Goal: Information Seeking & Learning: Check status

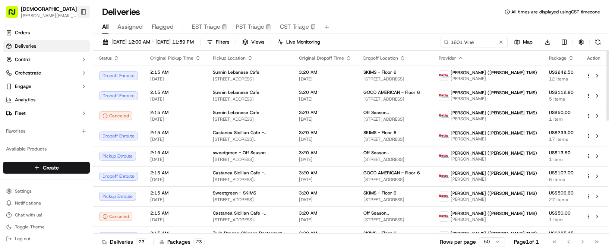
click at [80, 15] on button "Toggle Sidebar" at bounding box center [83, 12] width 13 height 13
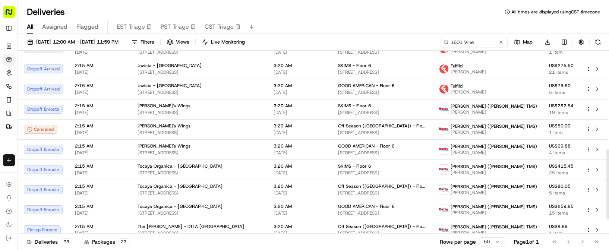
scroll to position [294, 0]
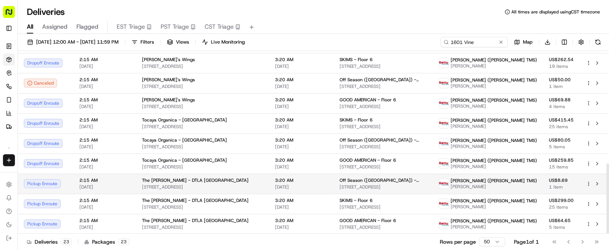
click at [208, 185] on span "629 N Broadway, Los Angeles, CA 90012, USA" at bounding box center [202, 187] width 121 height 6
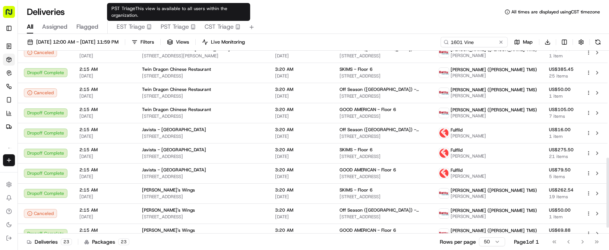
scroll to position [87, 0]
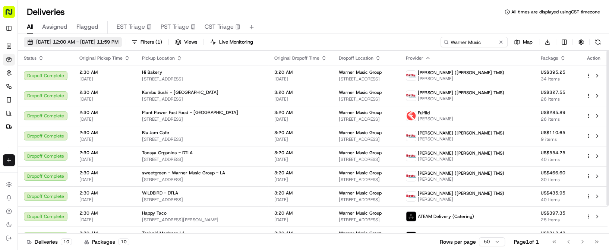
click at [75, 43] on span "09/19/2025 12:00 AM - 09/19/2025 11:59 PM" at bounding box center [77, 42] width 82 height 7
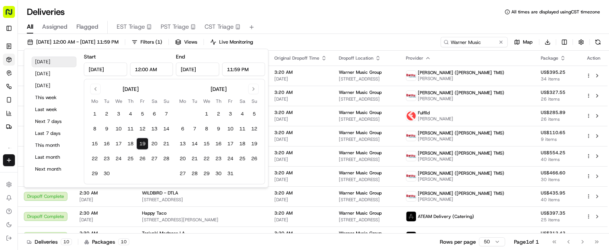
click at [64, 61] on button "Today" at bounding box center [54, 62] width 45 height 10
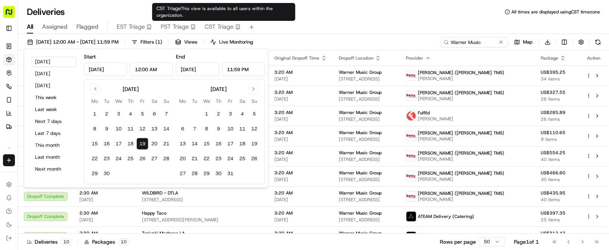
click at [277, 21] on div "All Assigned Flagged EST Triage PST Triage CST Triage" at bounding box center [313, 27] width 591 height 13
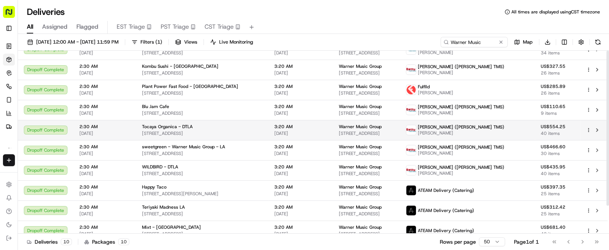
scroll to position [33, 0]
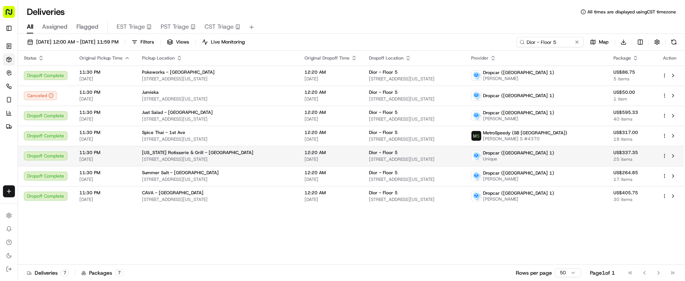
click at [264, 151] on div "[US_STATE] Rotisserie & Grill - [GEOGRAPHIC_DATA]" at bounding box center [217, 153] width 151 height 6
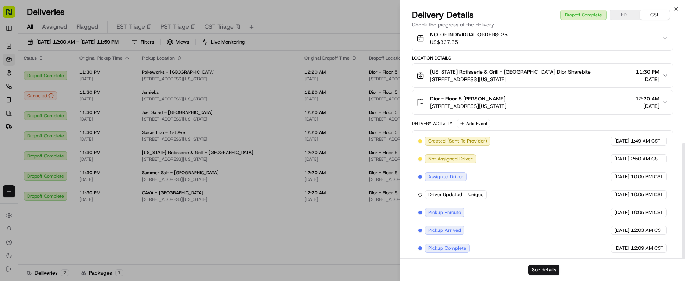
scroll to position [219, 0]
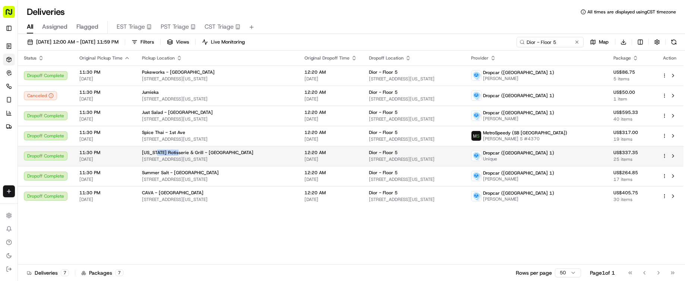
drag, startPoint x: 153, startPoint y: 152, endPoint x: 173, endPoint y: 152, distance: 19.4
click at [173, 152] on span "Texas Rotisserie & Grill - Upper East Side" at bounding box center [197, 153] width 111 height 6
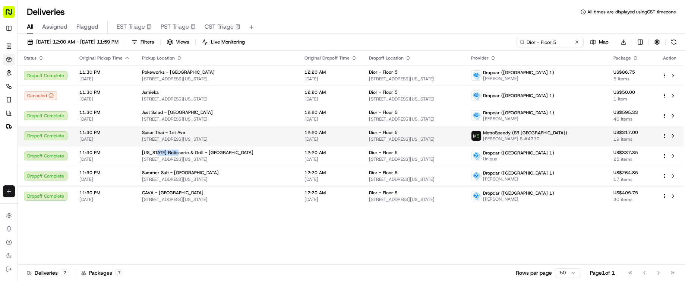
copy span "Rotisserie"
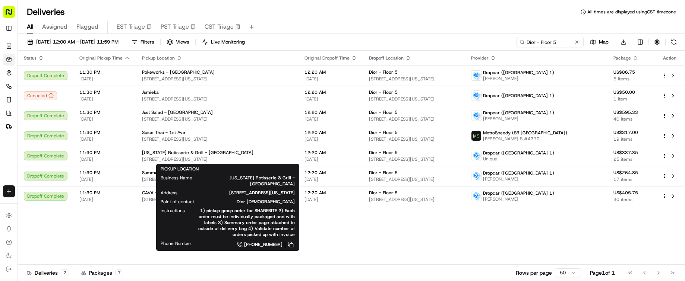
click at [390, 17] on div "Deliveries All times are displayed using CST timezone" at bounding box center [351, 12] width 667 height 12
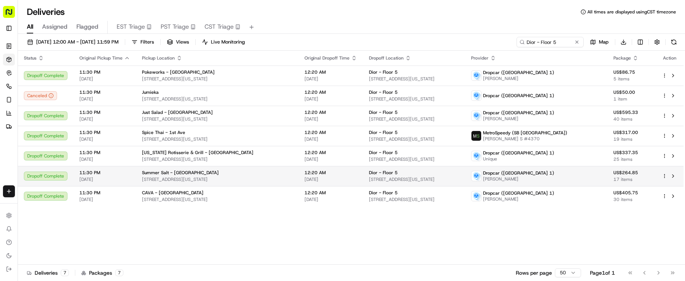
click at [265, 169] on td "Summer Salt - Midtown 275 Madison Ave, New York, NY 10016, USA" at bounding box center [217, 176] width 162 height 20
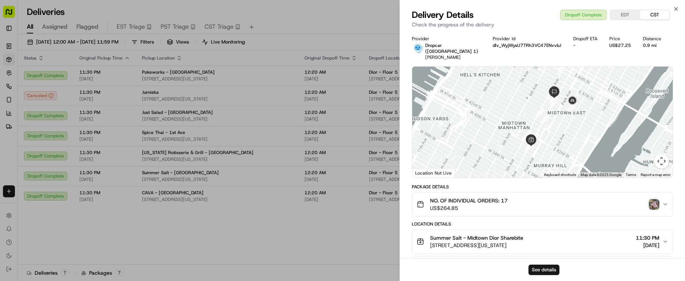
click at [651, 199] on img "button" at bounding box center [654, 204] width 10 height 10
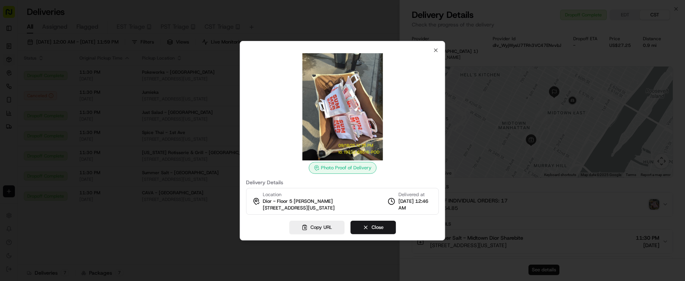
click at [247, 261] on div at bounding box center [342, 140] width 685 height 281
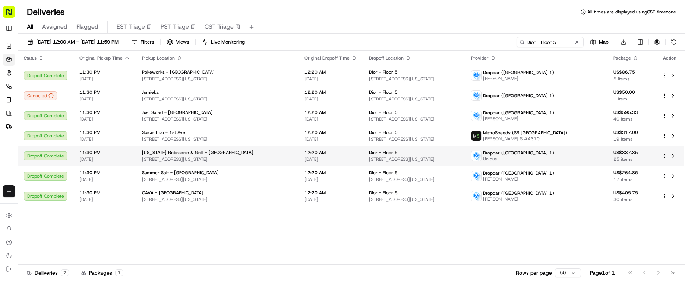
click at [248, 162] on td "Texas Rotisserie & Grill - Upper East Side 1315 1st Ave, New York, NY 10021, USA" at bounding box center [217, 156] width 162 height 20
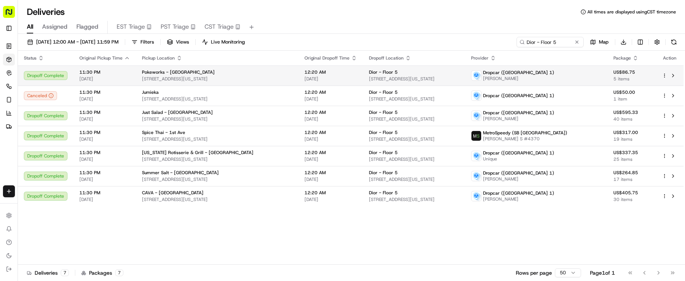
click at [271, 73] on div "Pokeworks - Grand Central" at bounding box center [217, 72] width 151 height 6
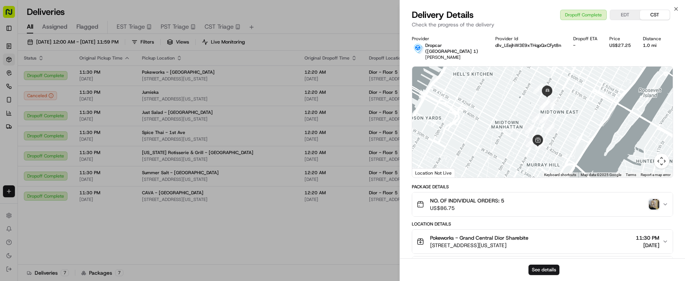
click at [657, 199] on img "button" at bounding box center [654, 204] width 10 height 10
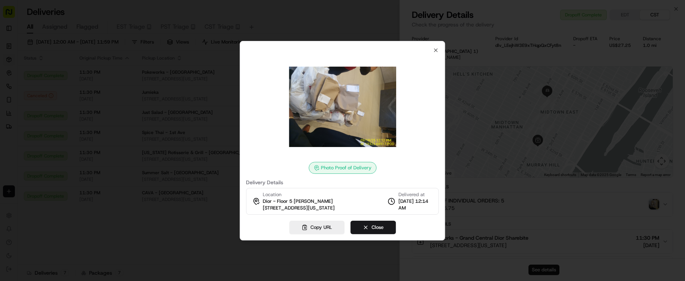
click at [193, 259] on div at bounding box center [342, 140] width 685 height 281
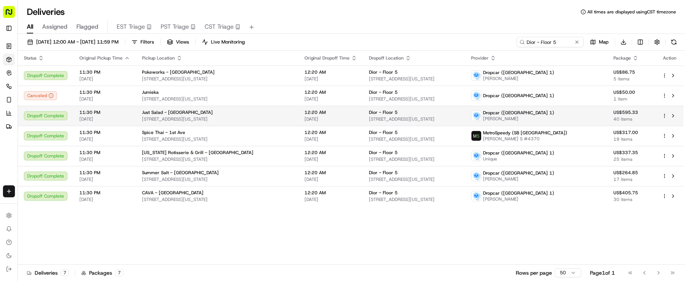
click at [232, 111] on div "Just Salad - Lexington Ave" at bounding box center [217, 113] width 151 height 6
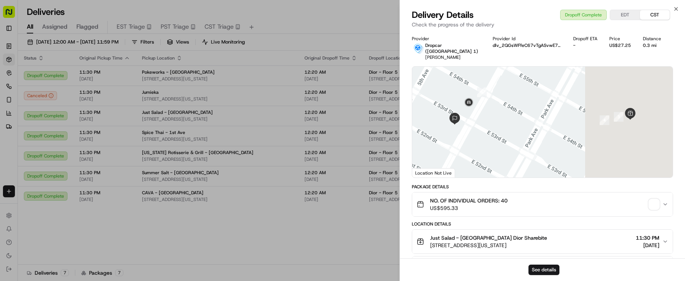
click at [653, 201] on span "button" at bounding box center [654, 204] width 10 height 10
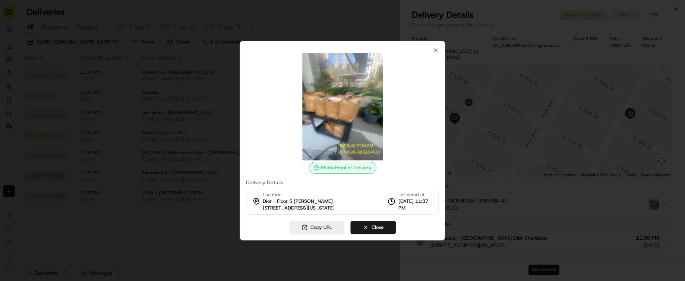
click at [204, 247] on div at bounding box center [342, 140] width 685 height 281
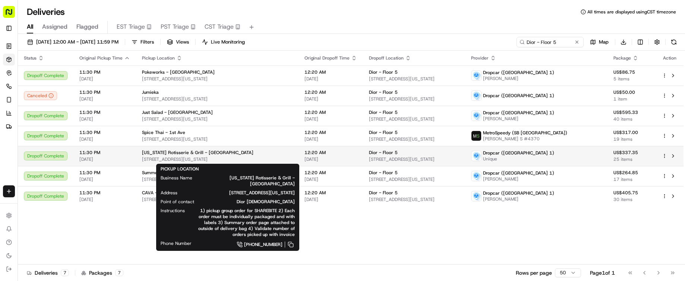
click at [244, 150] on div "Texas Rotisserie & Grill - Upper East Side" at bounding box center [217, 153] width 151 height 6
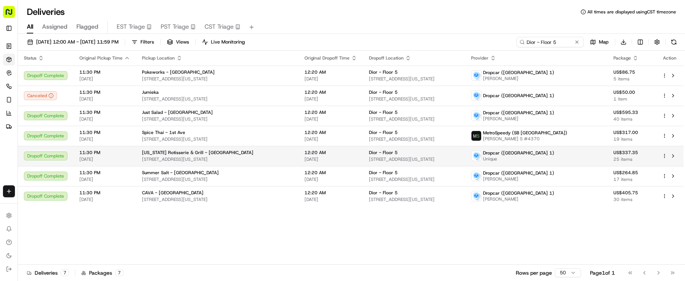
click at [298, 156] on td "Texas Rotisserie & Grill - Upper East Side 1315 1st Ave, New York, NY 10021, USA" at bounding box center [217, 156] width 162 height 20
click at [434, 155] on div "Dior - Floor 5" at bounding box center [414, 153] width 90 height 6
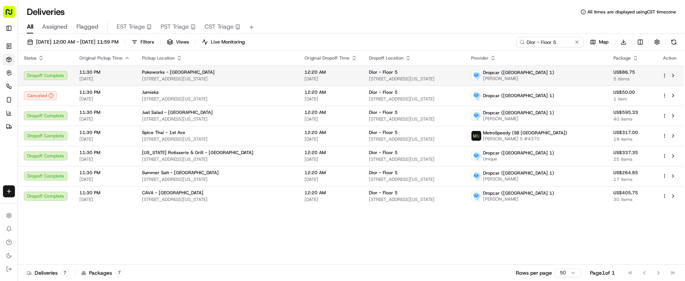
click at [243, 76] on span "117 East 41st Street, New York, NY 10168, USA" at bounding box center [217, 79] width 151 height 6
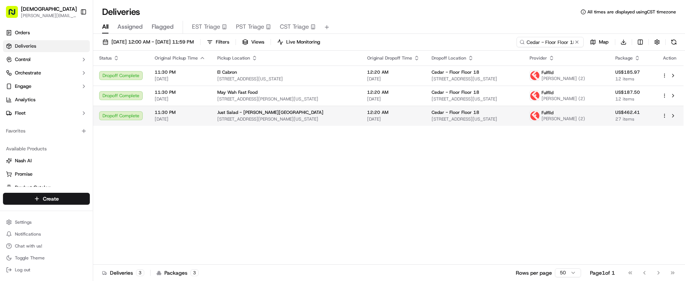
click at [289, 113] on div "Just Salad - [PERSON_NAME][GEOGRAPHIC_DATA]" at bounding box center [286, 113] width 138 height 6
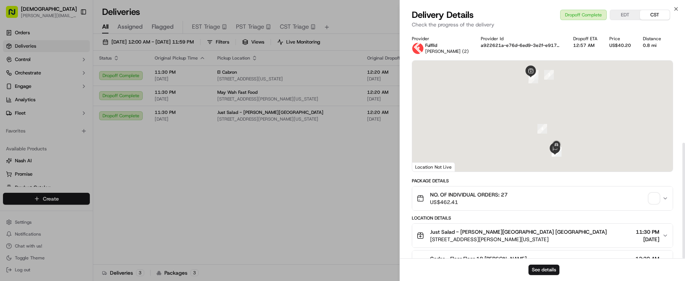
scroll to position [219, 0]
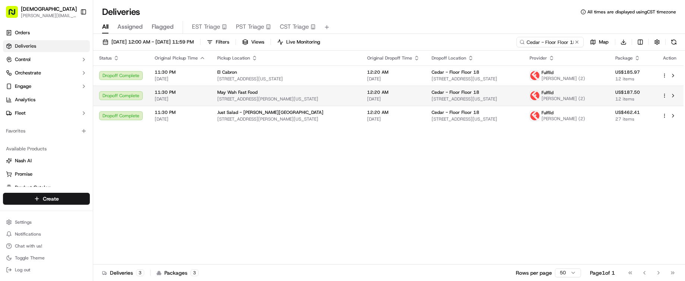
click at [275, 88] on td "May Wah Fast Food [STREET_ADDRESS][PERSON_NAME][US_STATE]" at bounding box center [286, 96] width 150 height 20
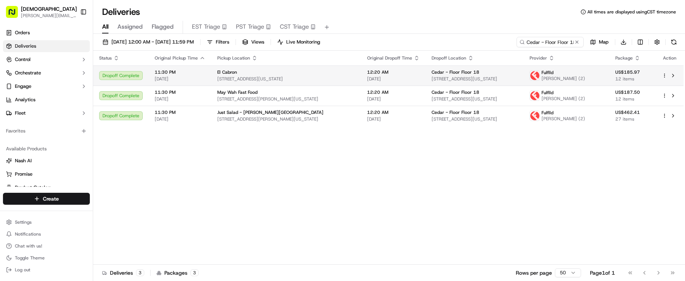
click at [181, 76] on span "[DATE]" at bounding box center [180, 79] width 51 height 6
click at [537, 37] on input "Cedar - Floor Floor 18" at bounding box center [538, 42] width 89 height 10
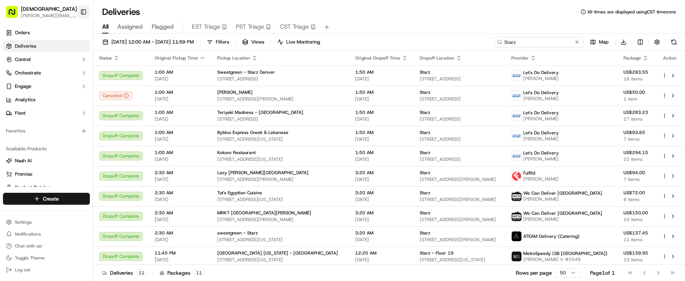
type input "Starz"
click at [87, 9] on button "Toggle Sidebar" at bounding box center [83, 12] width 13 height 13
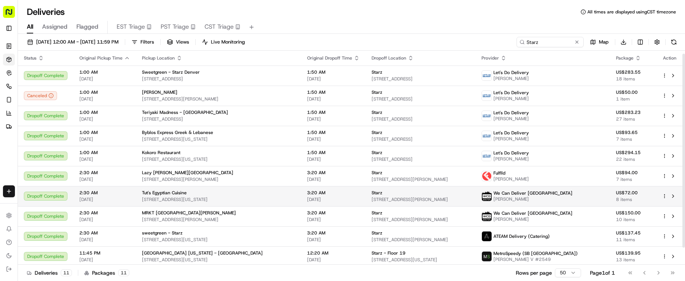
scroll to position [22, 0]
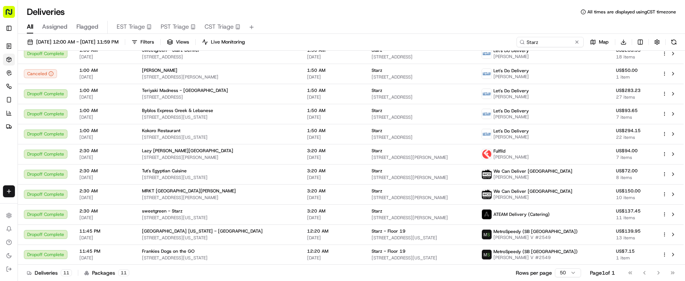
click at [343, 21] on div "All Assigned Flagged EST Triage PST Triage CST Triage" at bounding box center [351, 27] width 667 height 13
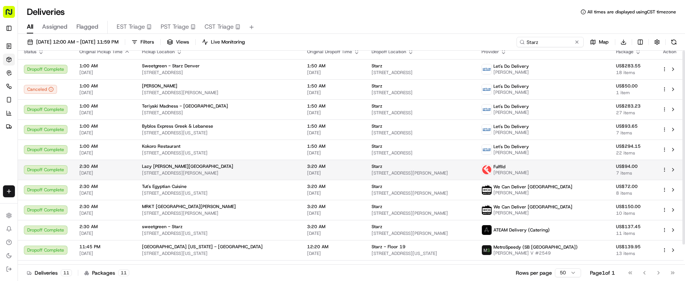
scroll to position [0, 0]
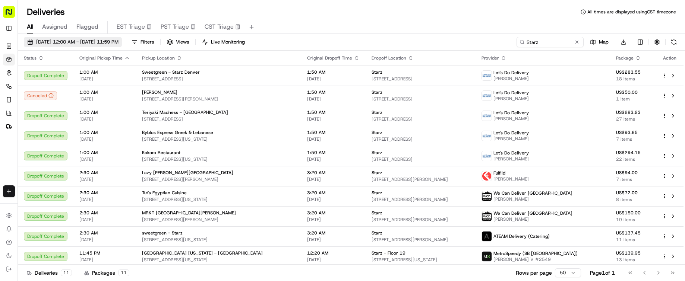
drag, startPoint x: 80, startPoint y: 37, endPoint x: 76, endPoint y: 40, distance: 5.0
click at [80, 37] on button "[DATE] 12:00 AM - [DATE] 11:59 PM" at bounding box center [73, 42] width 98 height 10
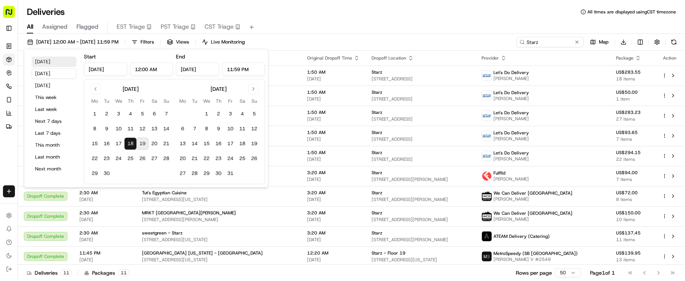
click at [57, 61] on button "[DATE]" at bounding box center [54, 62] width 45 height 10
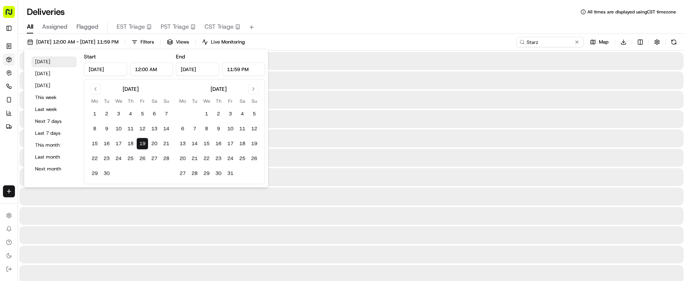
type input "[DATE]"
click at [57, 61] on button "[DATE]" at bounding box center [54, 62] width 45 height 10
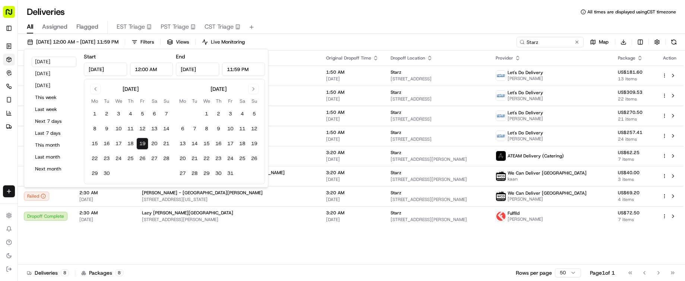
click at [335, 19] on div "All Assigned Flagged EST Triage PST Triage CST Triage" at bounding box center [351, 26] width 667 height 16
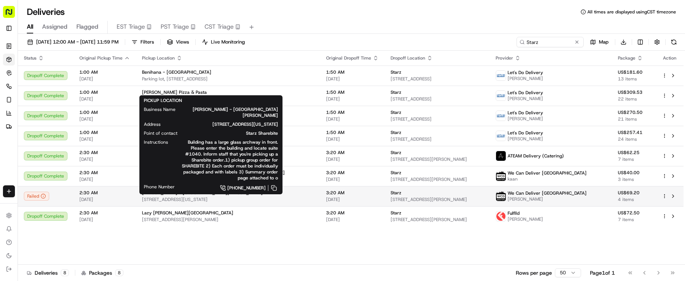
click at [242, 199] on span "[STREET_ADDRESS][US_STATE]" at bounding box center [228, 200] width 172 height 6
drag, startPoint x: 140, startPoint y: 192, endPoint x: 171, endPoint y: 195, distance: 31.1
click at [171, 195] on td "[PERSON_NAME] - [GEOGRAPHIC_DATA][PERSON_NAME] [STREET_ADDRESS][US_STATE]" at bounding box center [228, 196] width 184 height 20
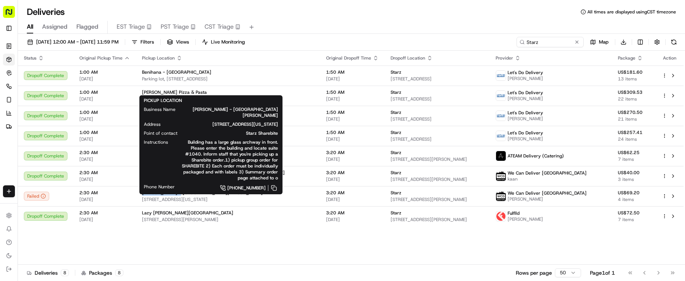
copy span "[PERSON_NAME]"
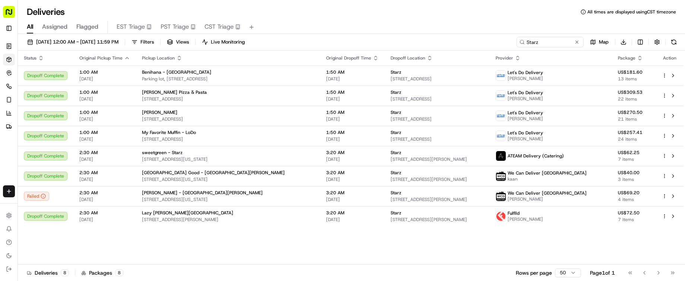
click at [541, 36] on div "[DATE] 12:00 AM - [DATE] 11:59 PM Filters Views Live Monitoring Starz Map Downl…" at bounding box center [351, 158] width 667 height 249
click at [542, 38] on input "Starz" at bounding box center [538, 42] width 89 height 10
click at [543, 42] on input "Starz" at bounding box center [538, 42] width 89 height 10
paste input "[PERSON_NAME]"
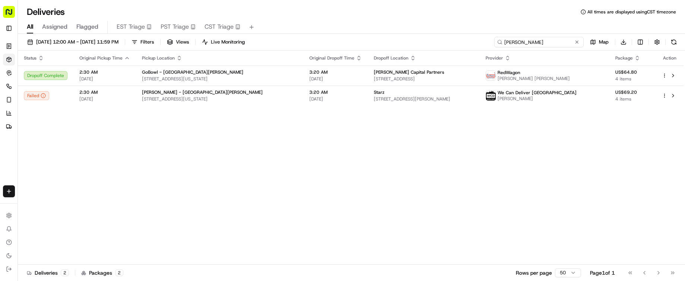
type input "[PERSON_NAME]"
click at [318, 190] on div "Status Original Pickup Time Pickup Location Original Dropoff Time Dropoff Locat…" at bounding box center [350, 158] width 665 height 214
click at [411, 75] on span "[PERSON_NAME] Capital Partners" at bounding box center [409, 72] width 70 height 6
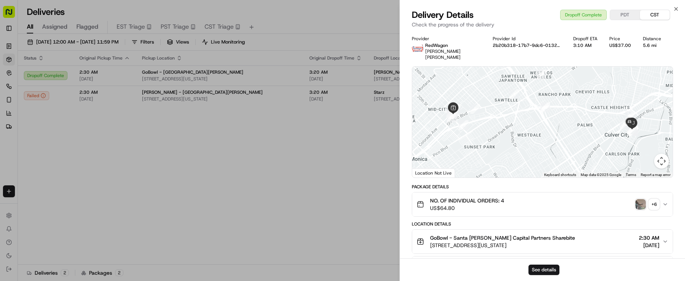
click at [640, 199] on img "button" at bounding box center [640, 204] width 10 height 10
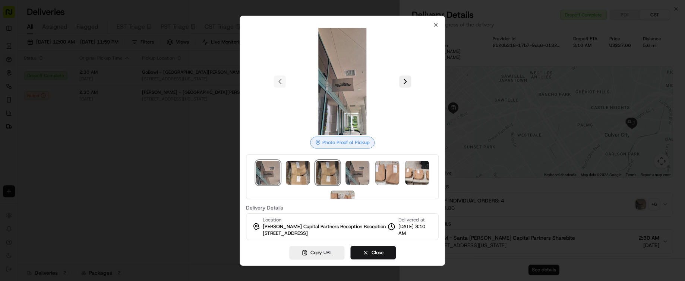
click at [319, 171] on img at bounding box center [328, 173] width 24 height 24
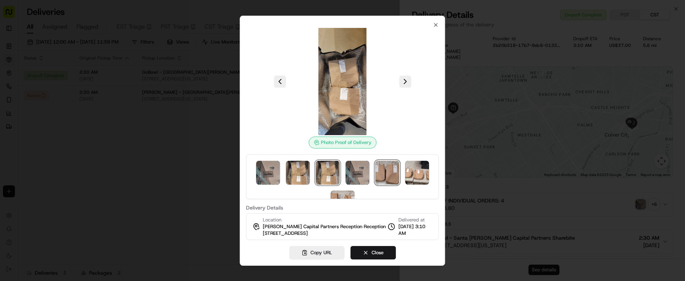
click at [389, 175] on img at bounding box center [387, 173] width 24 height 24
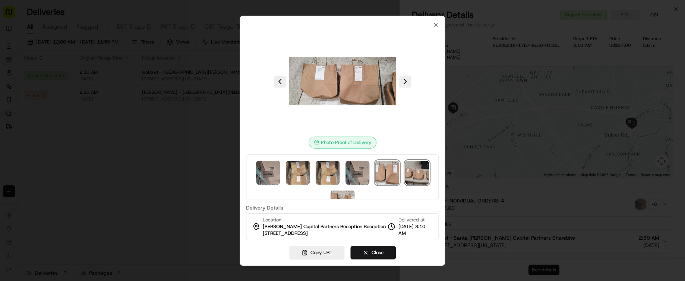
click at [419, 174] on img at bounding box center [417, 173] width 24 height 24
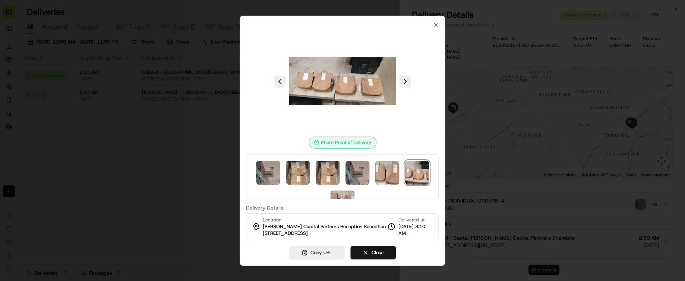
click at [199, 126] on div at bounding box center [342, 140] width 685 height 281
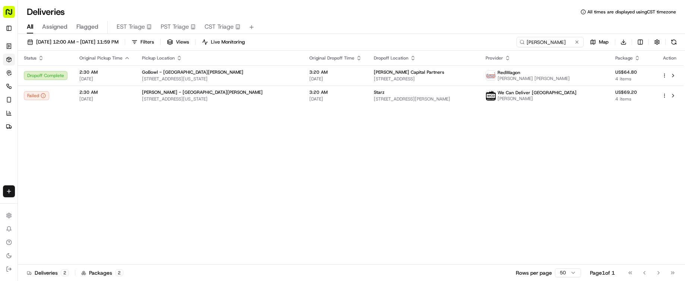
click at [221, 175] on div "Status Original Pickup Time Pickup Location Original Dropoff Time Dropoff Locat…" at bounding box center [350, 158] width 665 height 214
